Goal: Communication & Community: Answer question/provide support

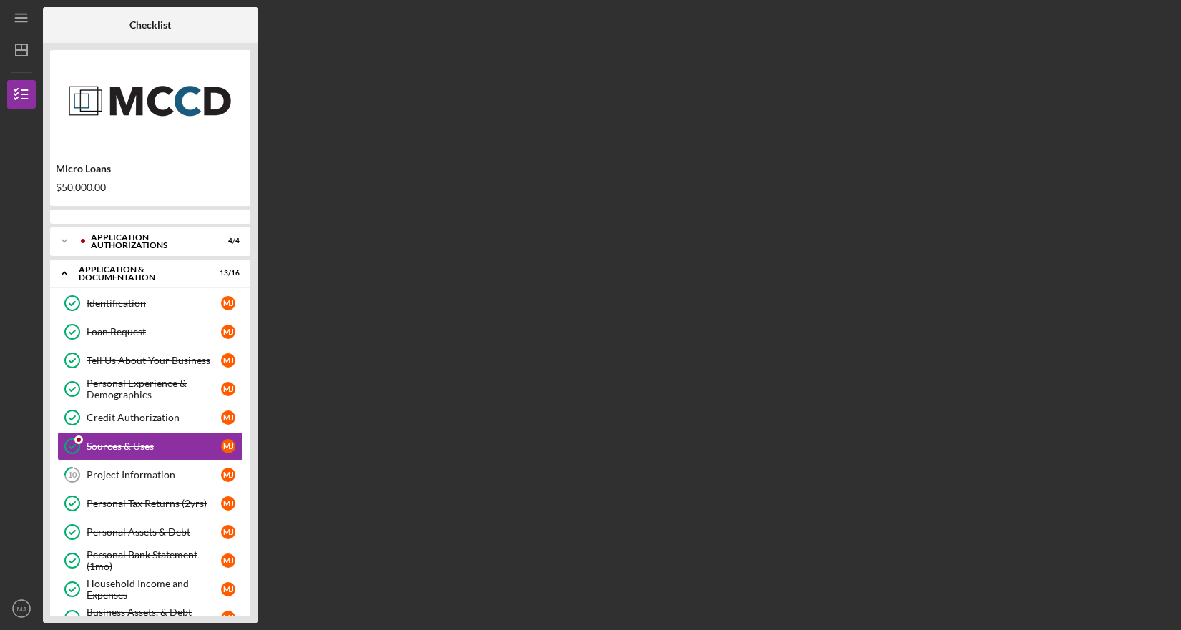
scroll to position [24, 0]
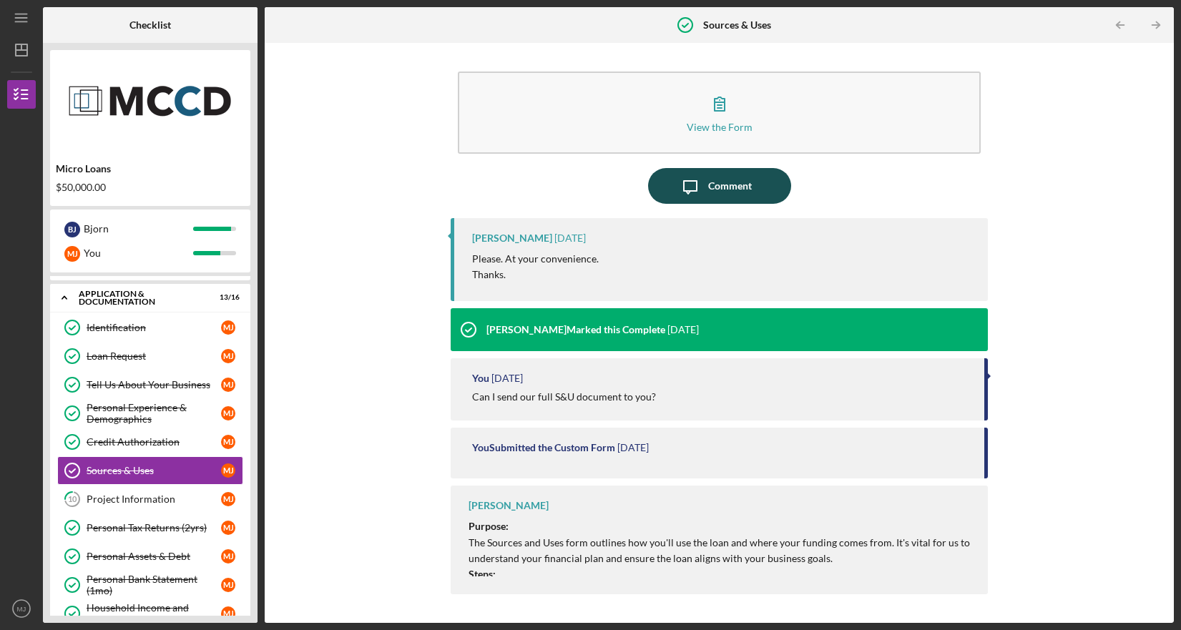
click at [725, 193] on div "Comment" at bounding box center [730, 186] width 44 height 36
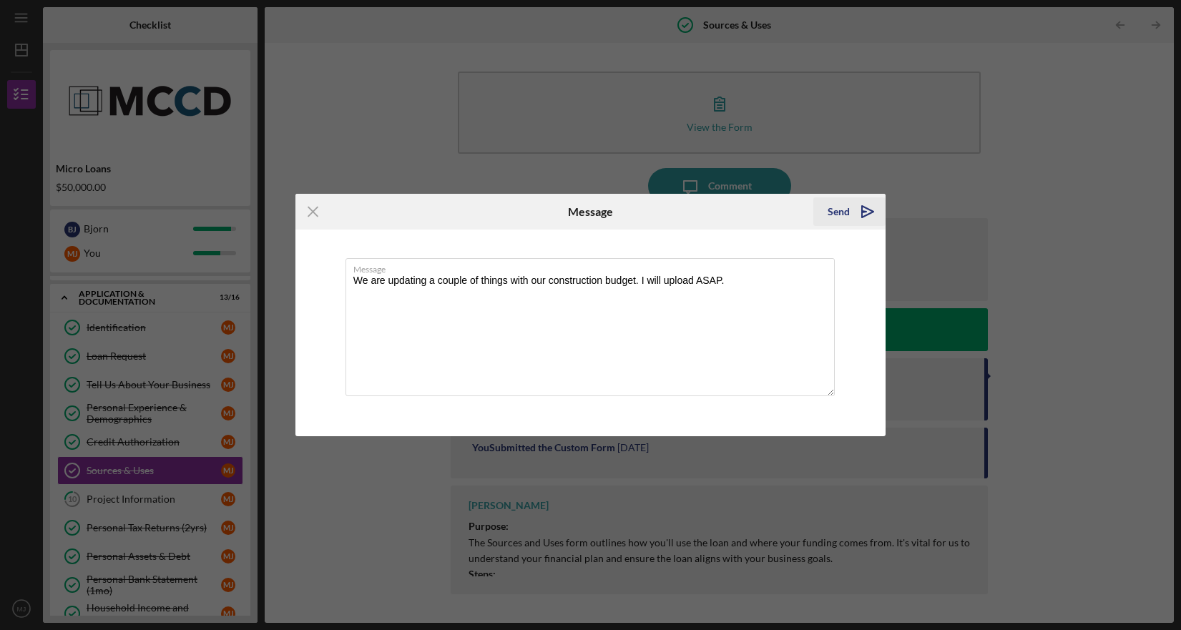
type textarea "We are updating a couple of things with our construction budget. I will upload …"
click at [859, 219] on icon "Icon/icon-invite-send" at bounding box center [868, 212] width 36 height 36
